Goal: Task Accomplishment & Management: Complete application form

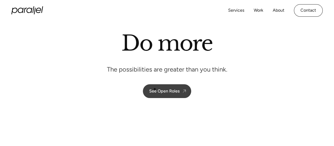
click at [155, 89] on div "See Open Roles" at bounding box center [164, 90] width 30 height 5
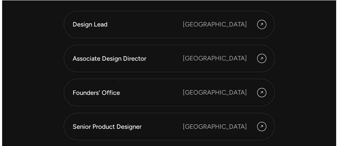
scroll to position [1422, 0]
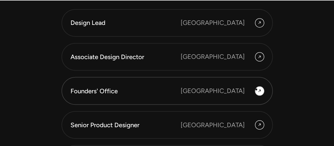
click at [259, 89] on icon at bounding box center [260, 91] width 4 height 8
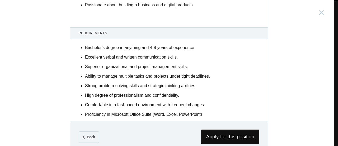
scroll to position [359, 0]
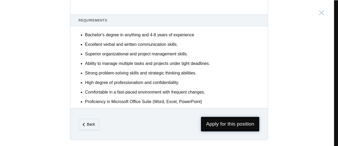
click at [216, 119] on span "Apply for this position" at bounding box center [230, 123] width 58 height 15
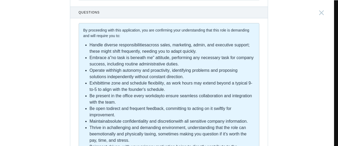
scroll to position [10, 0]
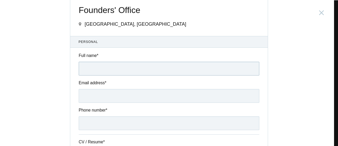
click at [112, 69] on input "Full name *" at bounding box center [169, 69] width 181 height 14
type input "[PERSON_NAME]"
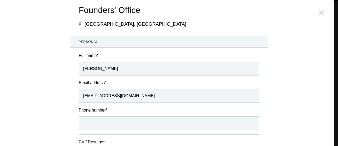
drag, startPoint x: 141, startPoint y: 96, endPoint x: 100, endPoint y: 99, distance: 40.8
click at [100, 99] on input "[EMAIL_ADDRESS][DOMAIN_NAME]" at bounding box center [169, 96] width 181 height 14
type input "[EMAIL_ADDRESS][DOMAIN_NAME]"
click at [115, 121] on input "Phone number *" at bounding box center [169, 123] width 181 height 14
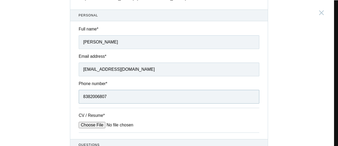
type input "8382006807"
click at [101, 124] on input "CV / Resume *" at bounding box center [119, 124] width 80 height 6
type input "C:\fakepath\[PERSON_NAME] CV.pdf"
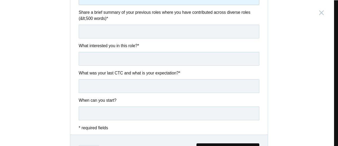
scroll to position [353, 0]
